Goal: Task Accomplishment & Management: Manage account settings

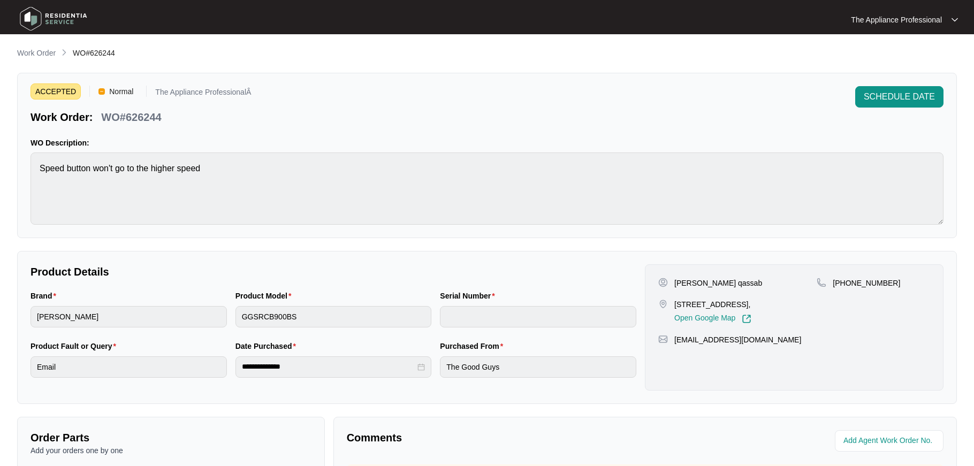
click at [37, 19] on img at bounding box center [53, 19] width 75 height 32
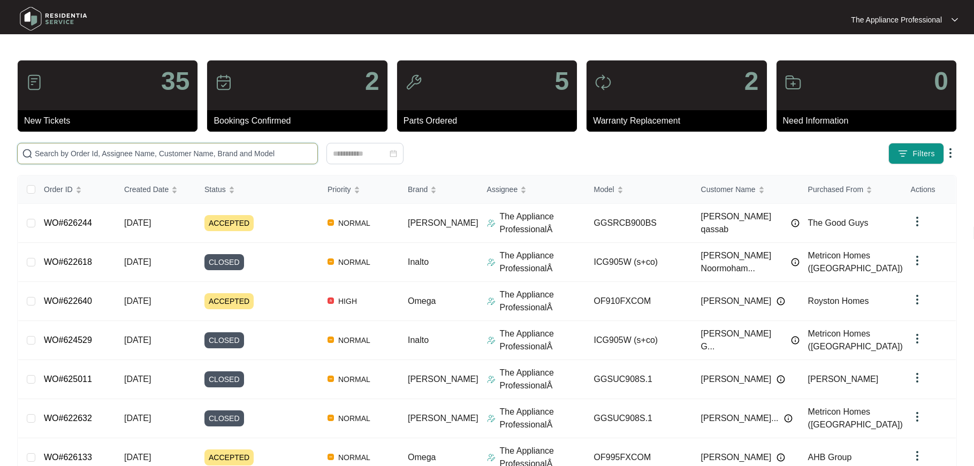
click at [91, 148] on input "text" at bounding box center [174, 154] width 278 height 12
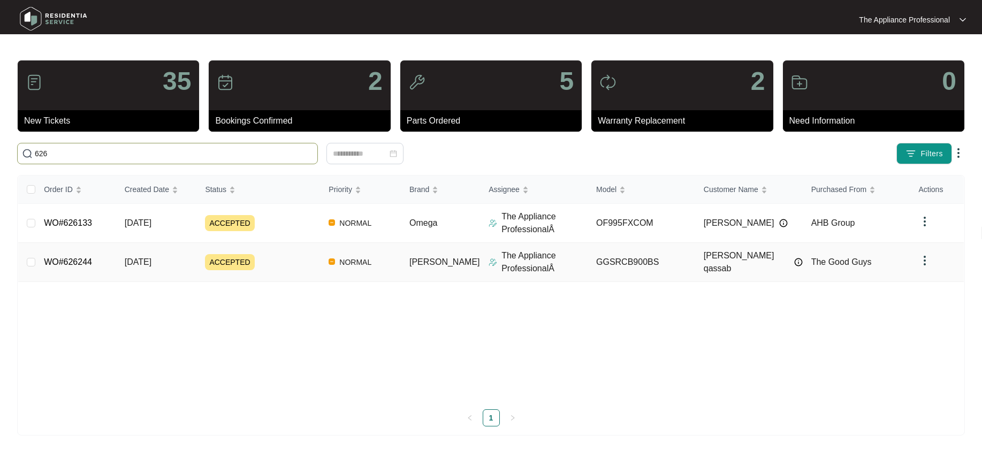
type input "626"
click at [78, 265] on link "WO#626244" at bounding box center [68, 261] width 48 height 9
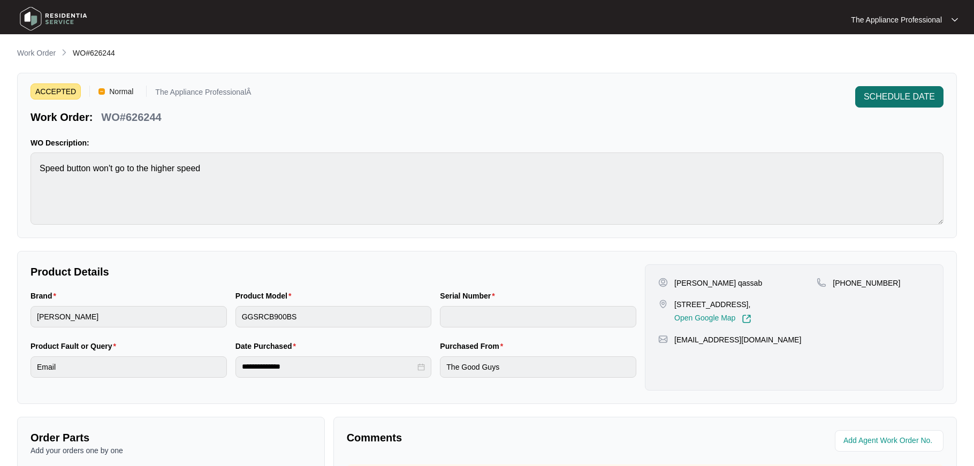
click at [915, 101] on span "SCHEDULE DATE" at bounding box center [898, 96] width 71 height 13
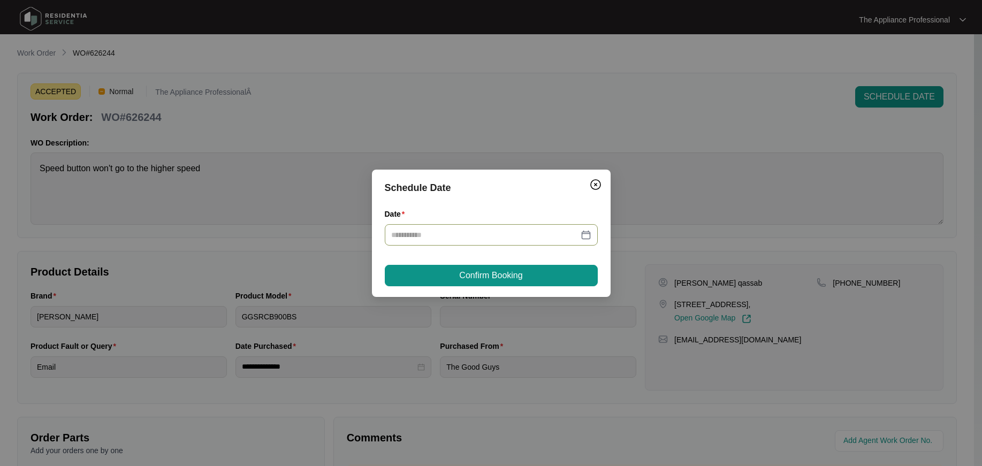
click at [589, 236] on div at bounding box center [491, 235] width 200 height 12
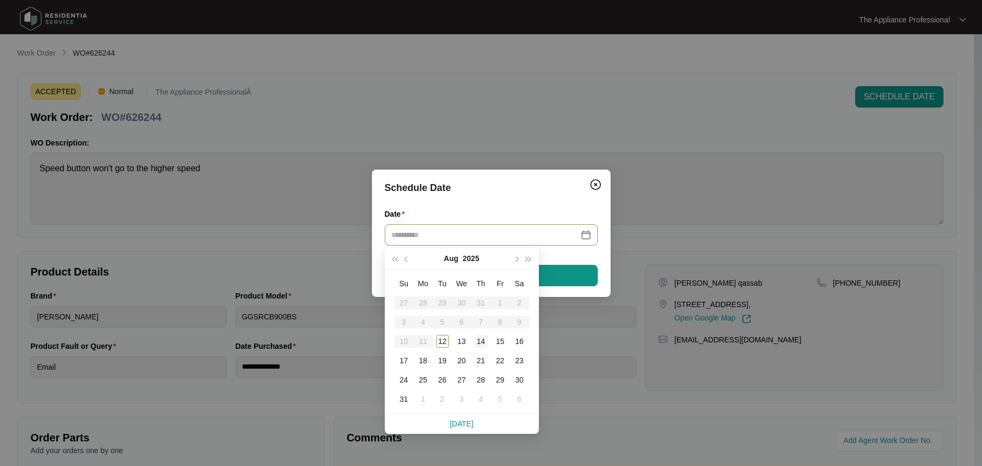
click at [481, 339] on div "14" at bounding box center [481, 341] width 13 height 13
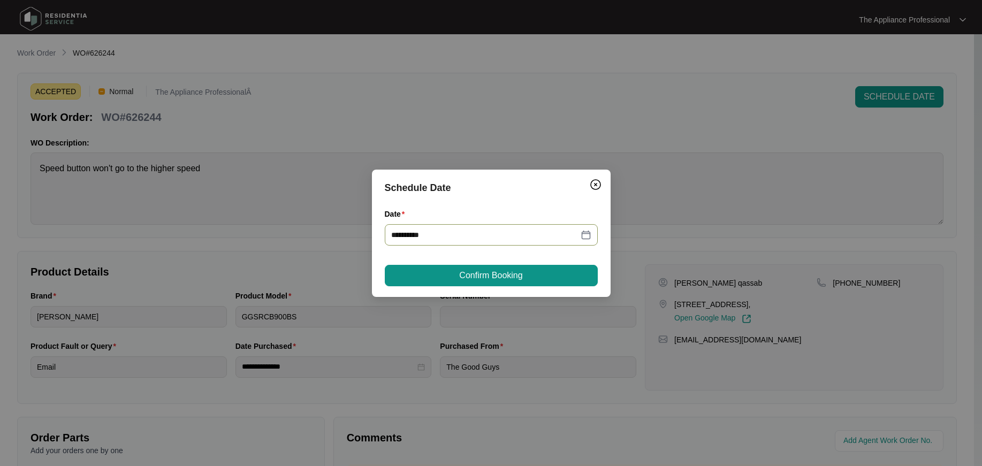
type input "**********"
click at [496, 274] on span "Confirm Booking" at bounding box center [490, 275] width 63 height 13
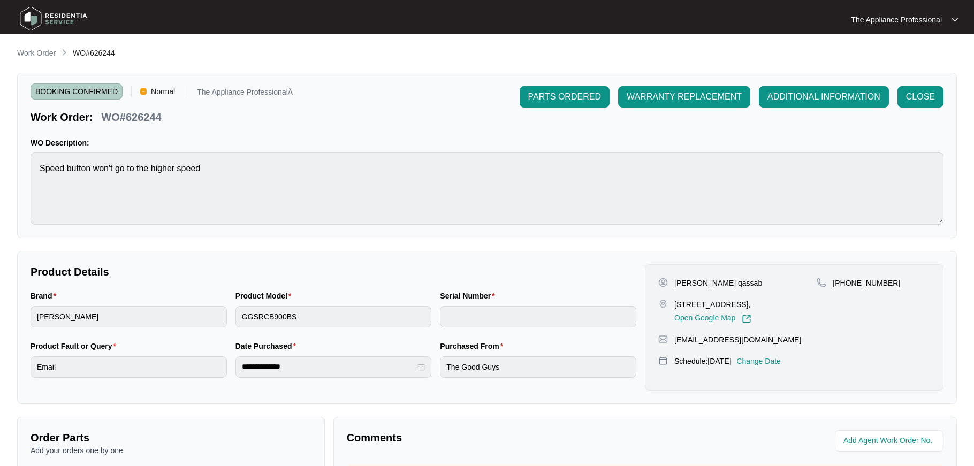
click at [27, 19] on img at bounding box center [53, 19] width 75 height 32
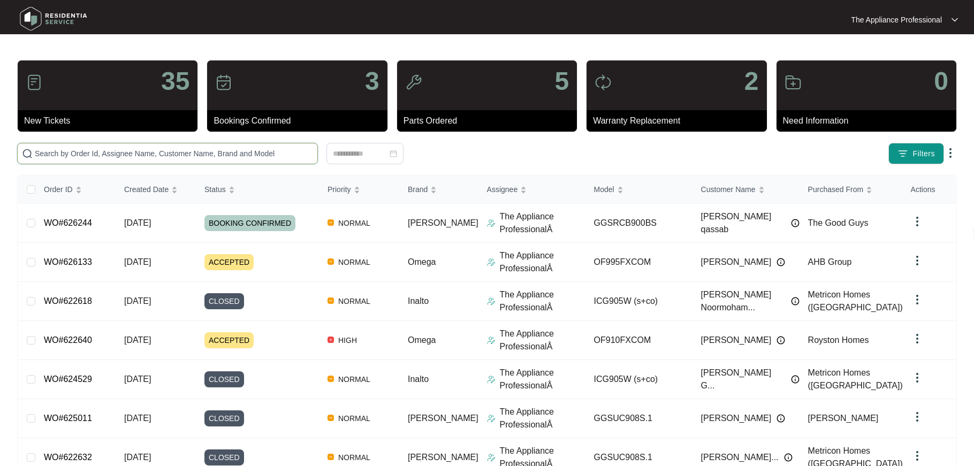
click at [73, 153] on input "text" at bounding box center [174, 154] width 278 height 12
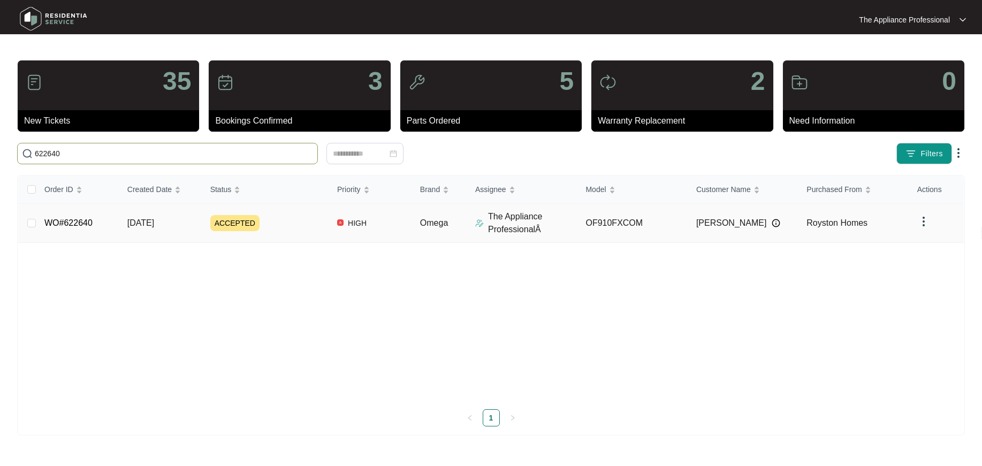
type input "622640"
click at [70, 226] on link "WO#622640" at bounding box center [68, 222] width 48 height 9
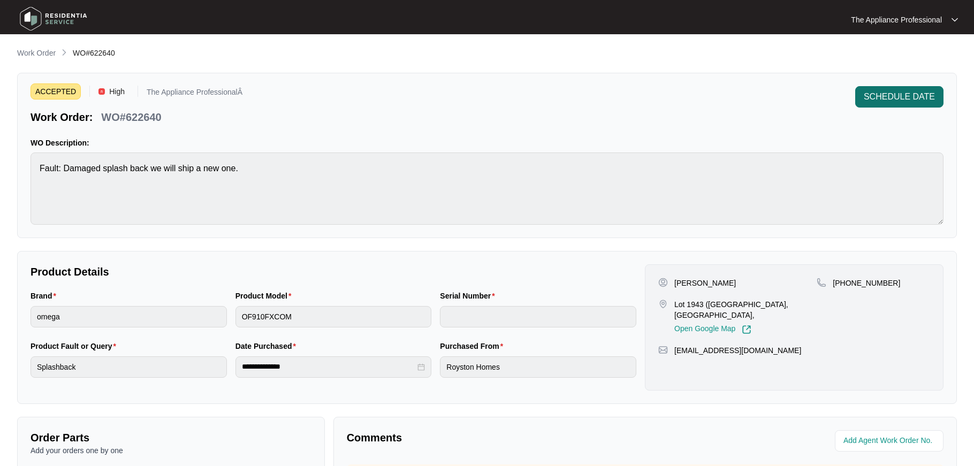
click at [898, 96] on span "SCHEDULE DATE" at bounding box center [898, 96] width 71 height 13
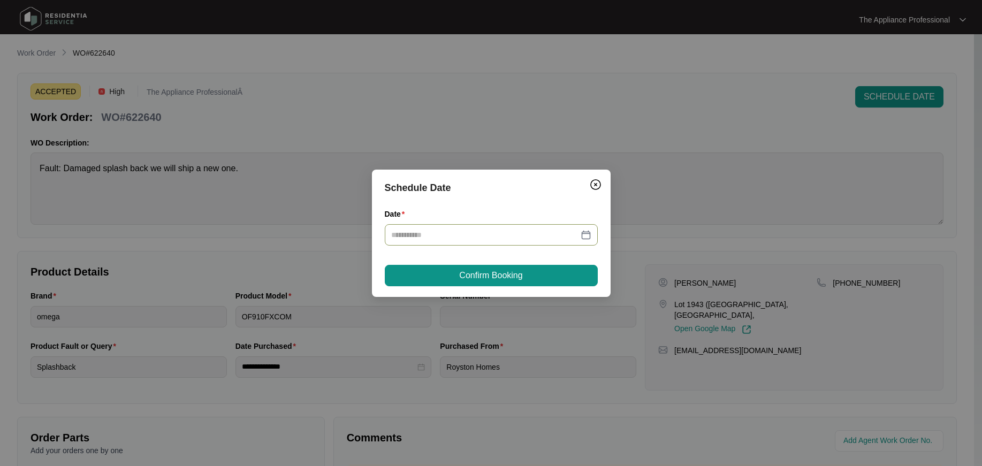
click at [585, 235] on div at bounding box center [491, 235] width 200 height 12
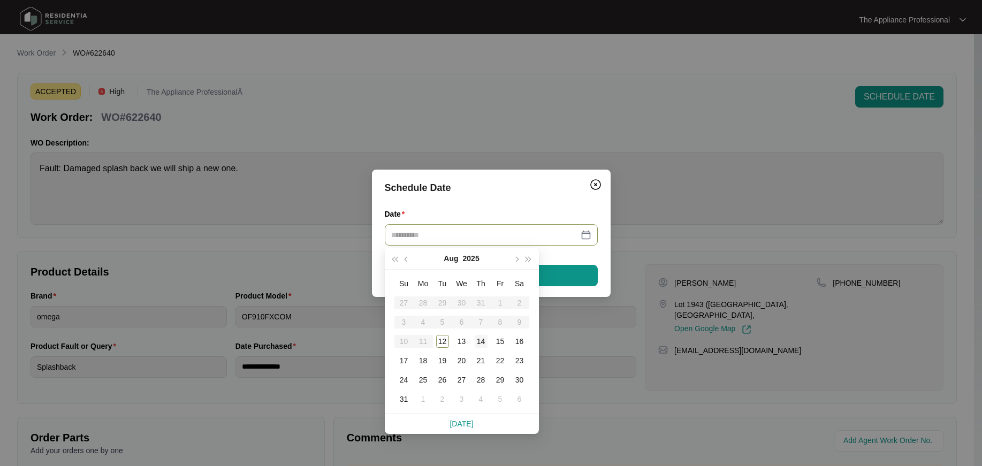
type input "**********"
click at [484, 342] on div "14" at bounding box center [481, 341] width 13 height 13
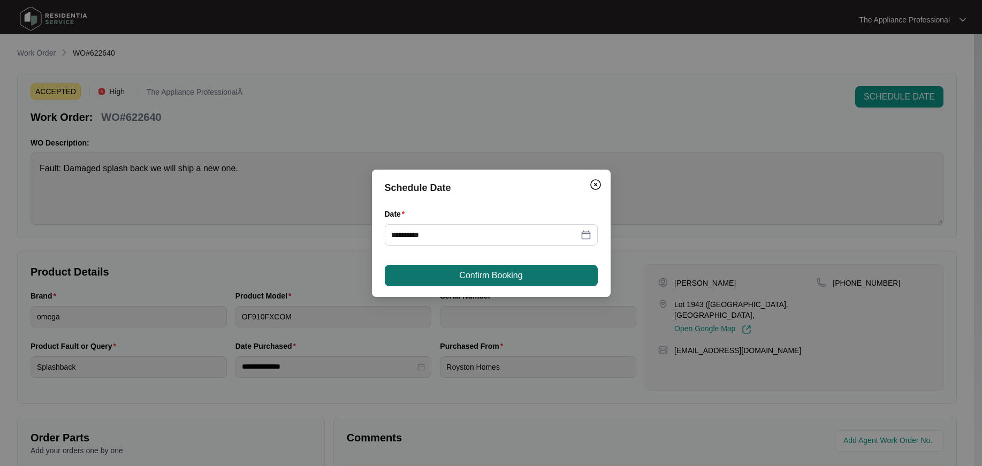
click at [513, 273] on span "Confirm Booking" at bounding box center [490, 275] width 63 height 13
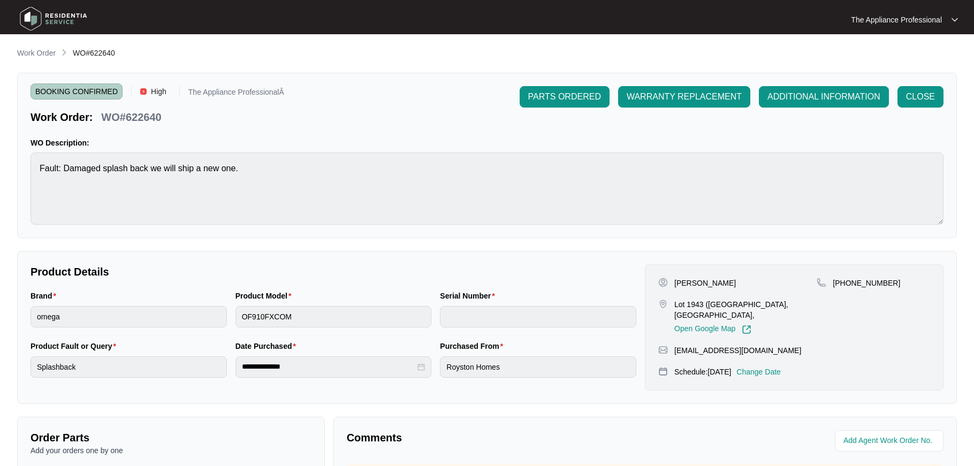
click at [32, 20] on img at bounding box center [53, 19] width 75 height 32
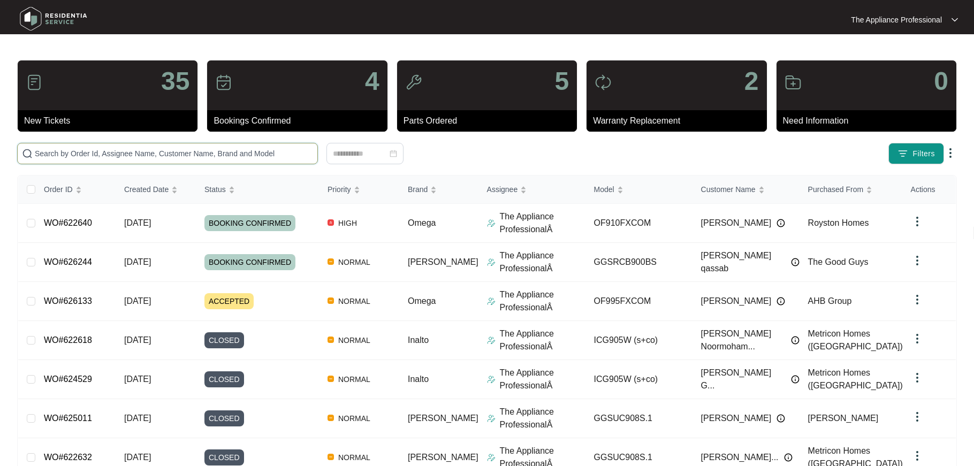
click at [47, 159] on input "text" at bounding box center [174, 154] width 278 height 12
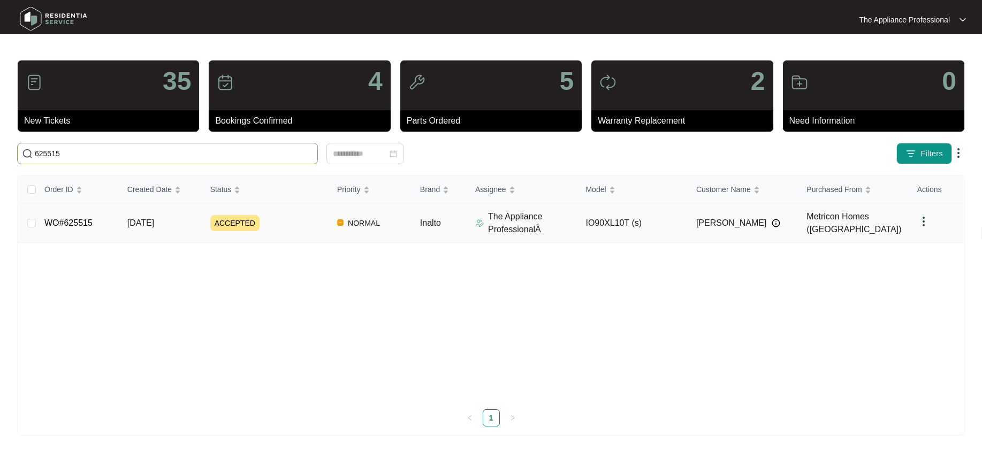
type input "625515"
click at [65, 225] on link "WO#625515" at bounding box center [68, 222] width 48 height 9
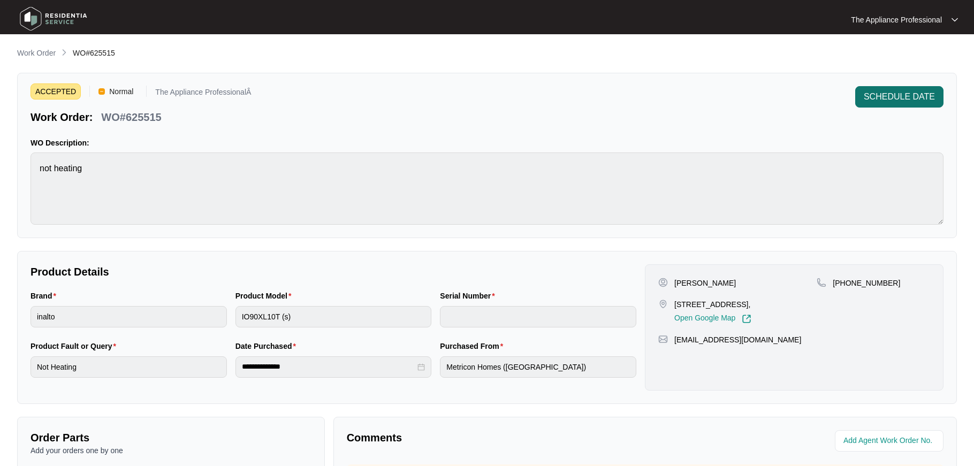
click at [924, 101] on span "SCHEDULE DATE" at bounding box center [898, 96] width 71 height 13
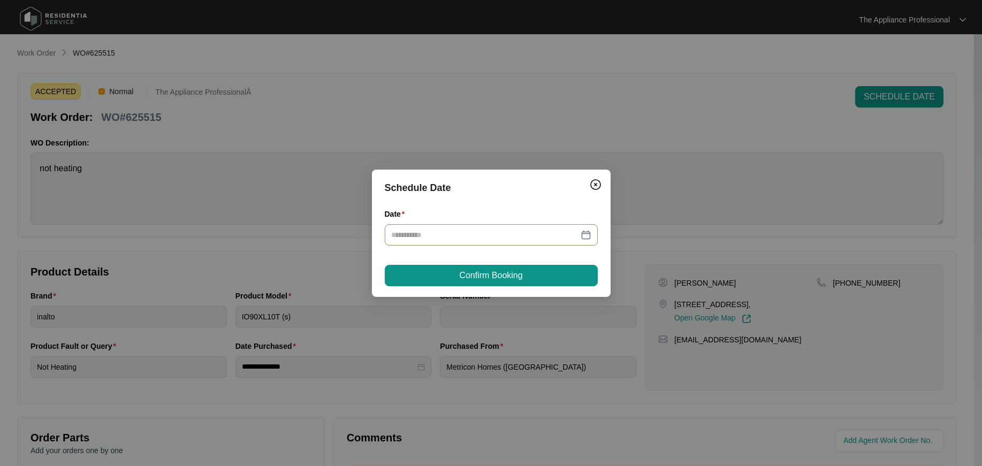
click at [584, 237] on div at bounding box center [491, 235] width 200 height 12
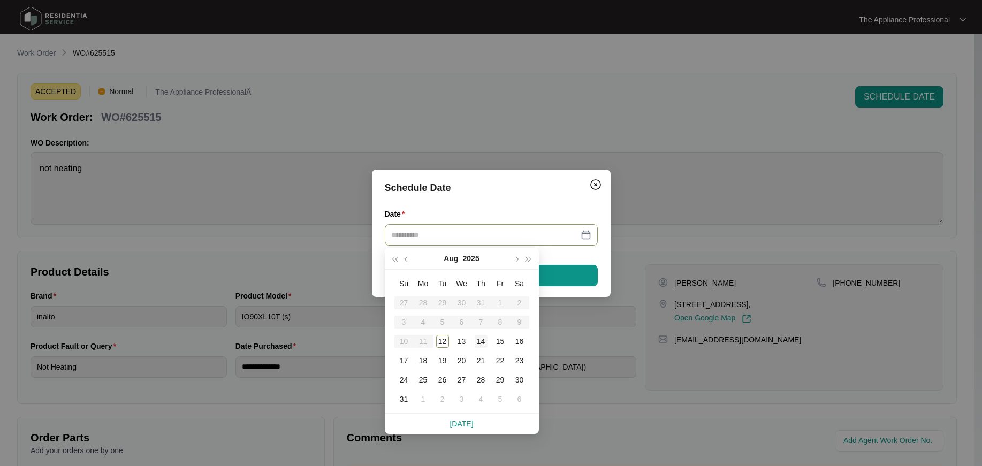
type input "**********"
click at [476, 340] on div "14" at bounding box center [481, 341] width 13 height 13
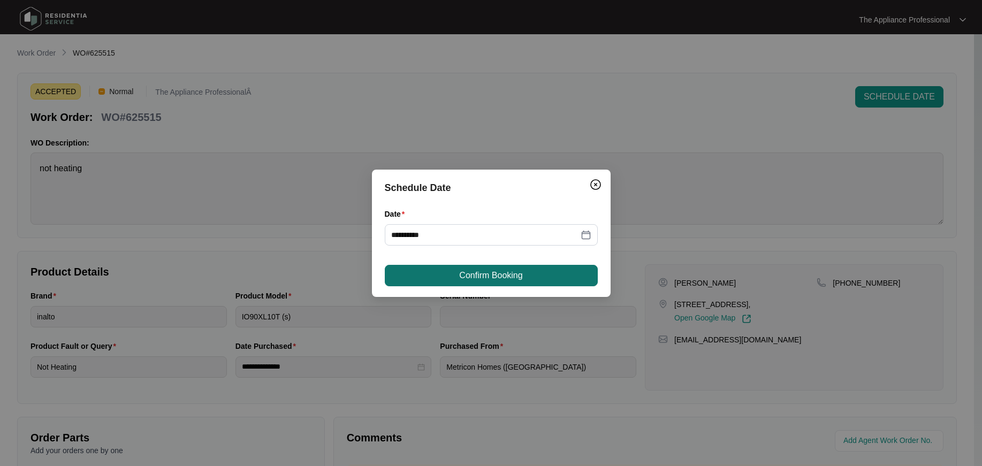
click at [500, 278] on span "Confirm Booking" at bounding box center [490, 275] width 63 height 13
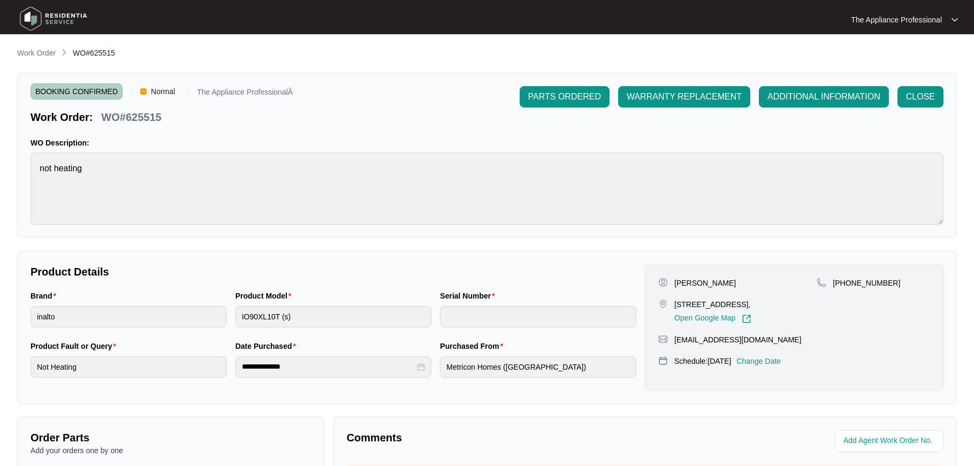
click at [34, 18] on img at bounding box center [53, 19] width 75 height 32
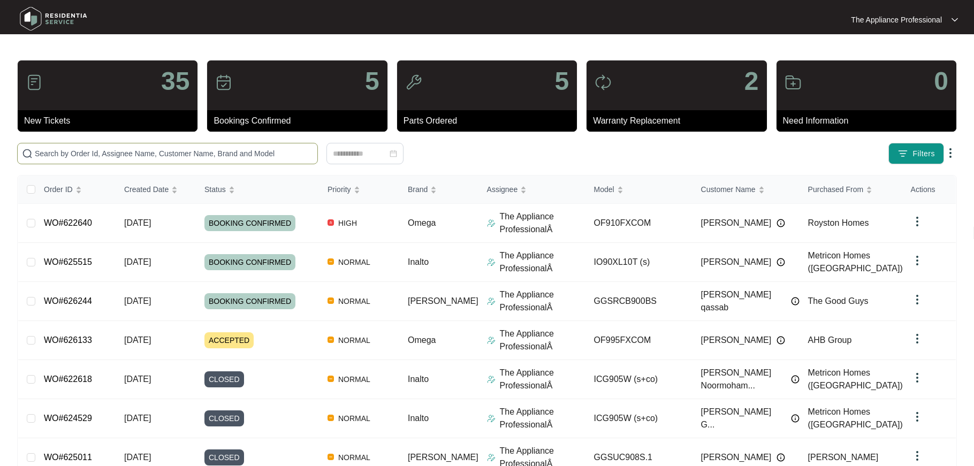
click at [58, 151] on input "text" at bounding box center [174, 154] width 278 height 12
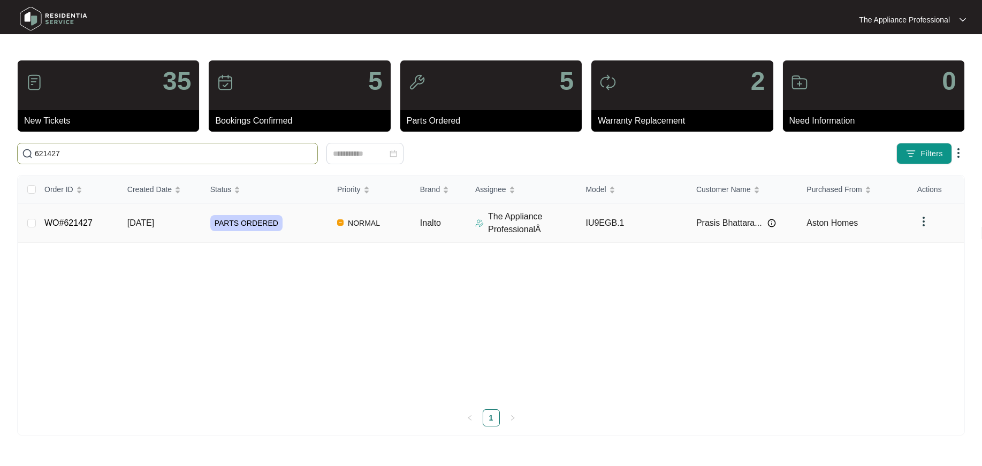
type input "621427"
click at [64, 223] on link "WO#621427" at bounding box center [68, 222] width 48 height 9
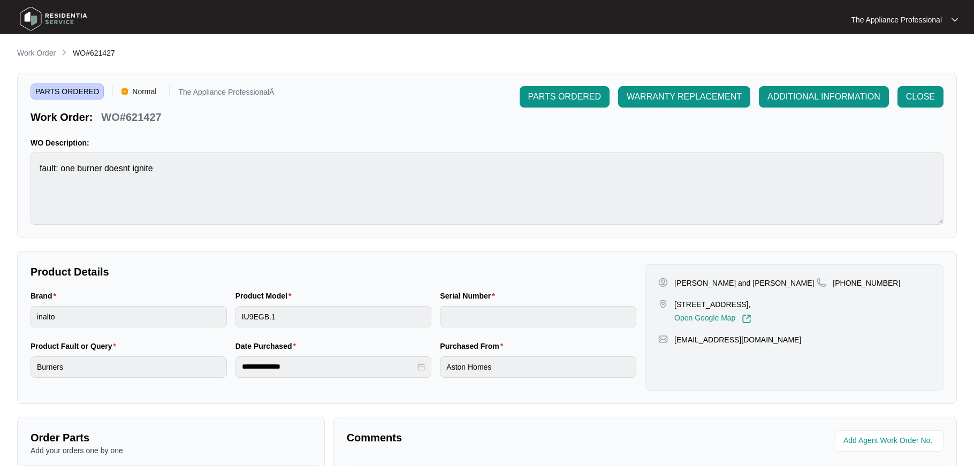
click at [34, 24] on img at bounding box center [53, 19] width 75 height 32
